Goal: Ask a question

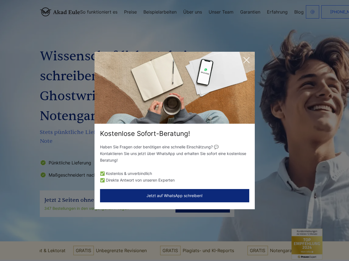
click at [175, 130] on div "Kostenlose Sofort-Beratung!" at bounding box center [175, 133] width 160 height 9
